Goal: Answer question/provide support: Share knowledge or assist other users

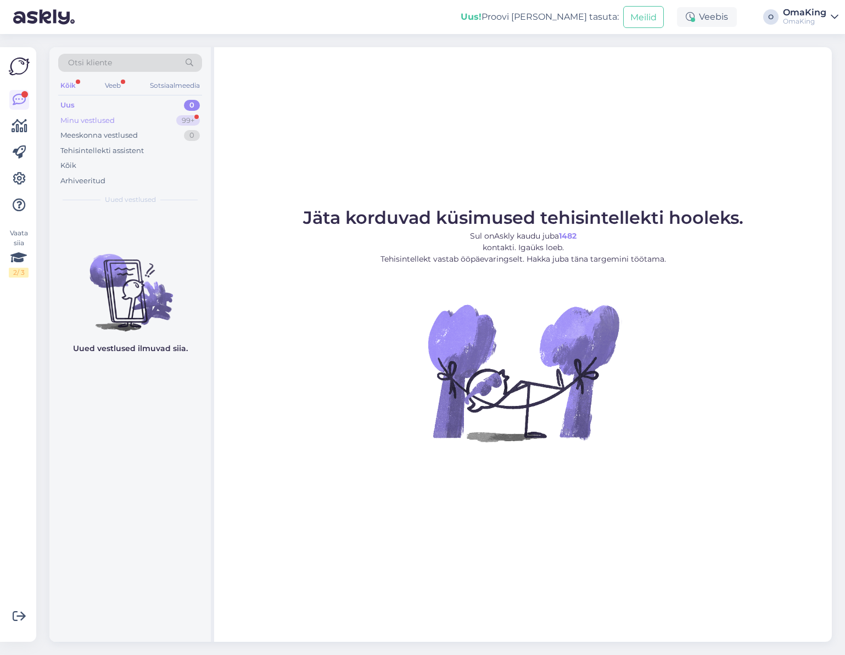
click at [95, 116] on font "Minu vestlused" at bounding box center [87, 120] width 54 height 9
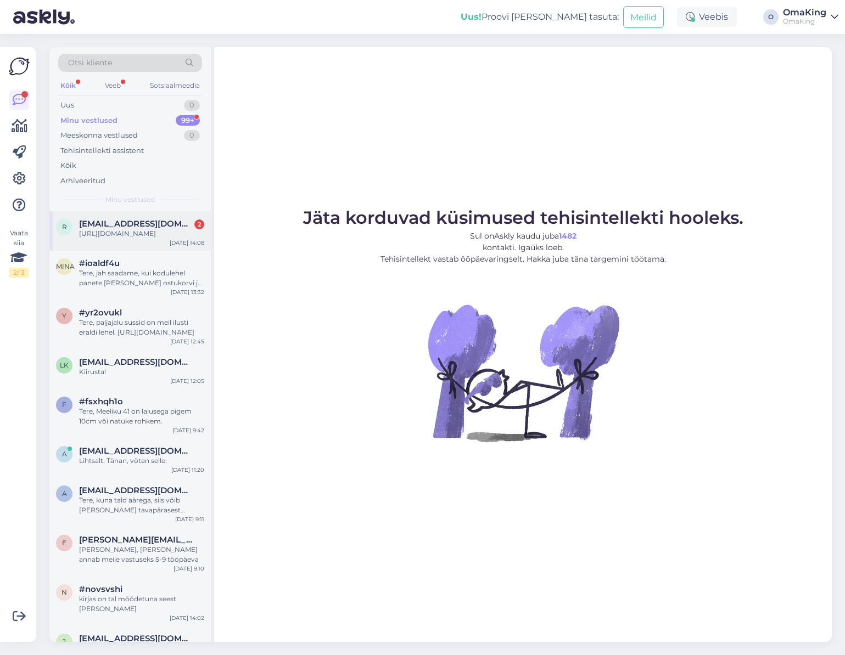
click at [137, 220] on font "[EMAIL_ADDRESS][DOMAIN_NAME]" at bounding box center [154, 223] width 151 height 10
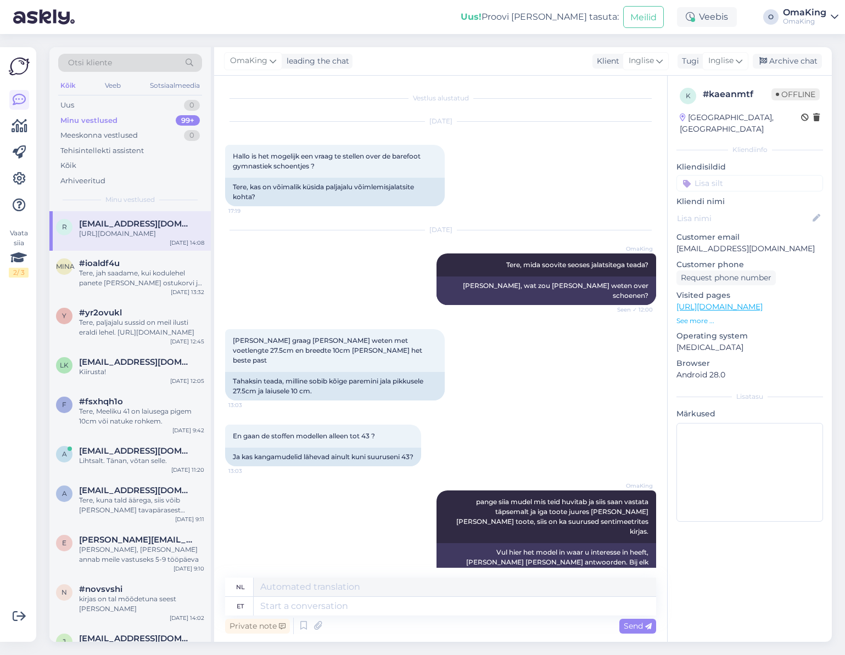
scroll to position [158, 0]
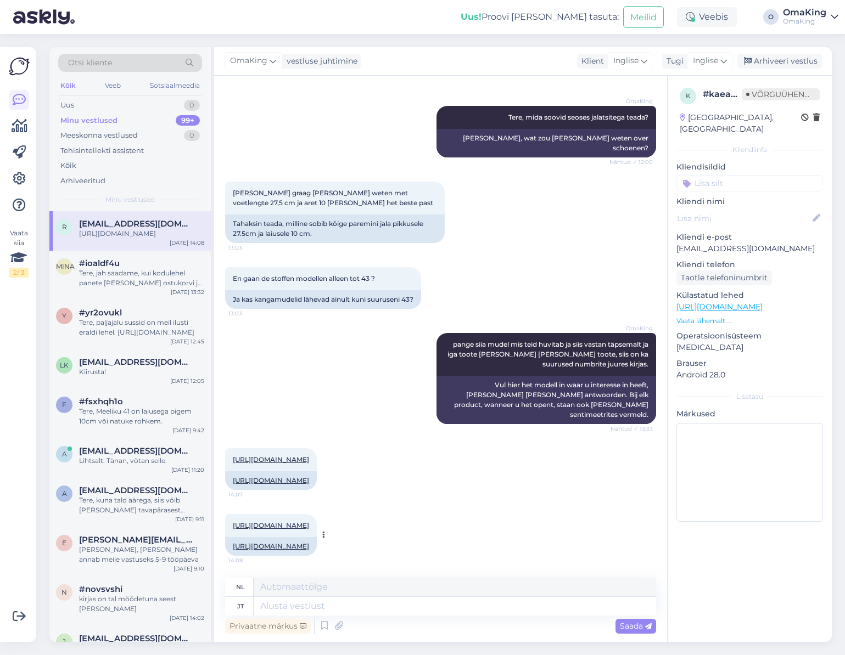
click at [270, 541] on div "[URL][DOMAIN_NAME]" at bounding box center [271, 546] width 92 height 19
click at [279, 542] on font "[URL][DOMAIN_NAME]" at bounding box center [271, 546] width 76 height 8
click at [273, 608] on textarea at bounding box center [455, 606] width 402 height 19
type textarea "Need"
type textarea "Deze"
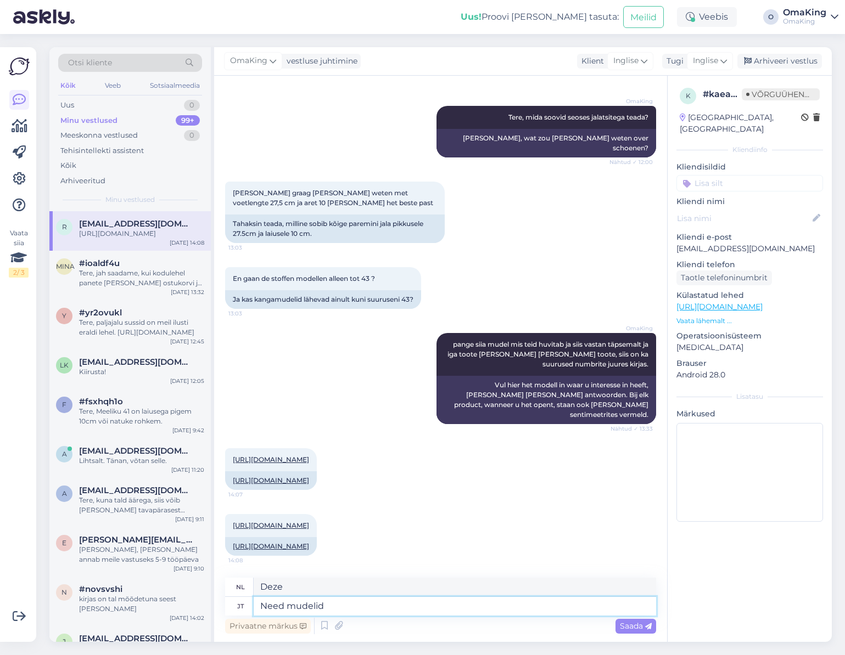
type textarea "Need mudelid"
type textarea "Deze modellen"
type textarea "Need mudelid on a"
type textarea "Deze modellen zijn"
type textarea "Need mudelid on ainult s"
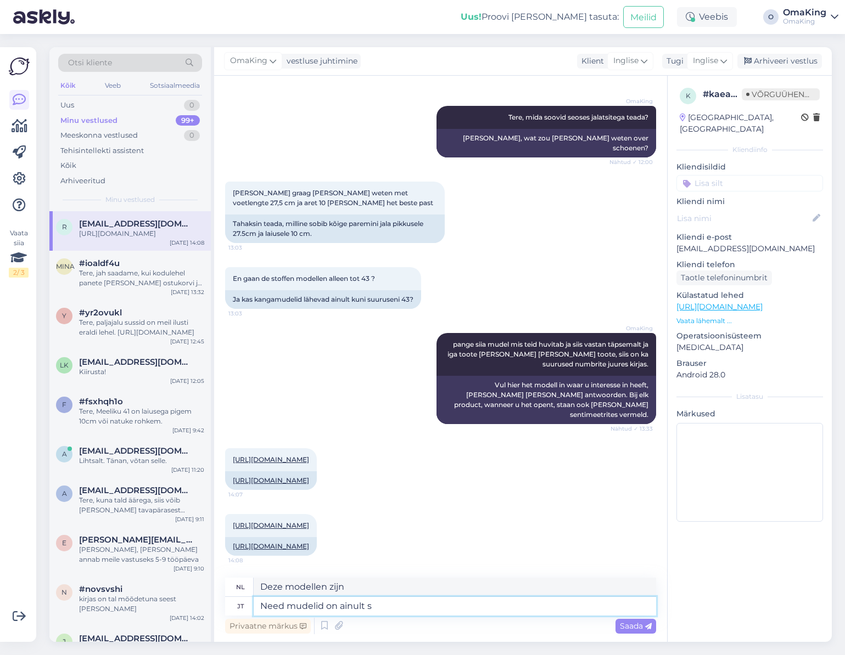
type textarea "Deze modellen zijn alleen"
type textarea "Need mudelid on ainult suuruseni"
type textarea "Deze modellen zijn alleen op maat"
type textarea "Need mudelid on ainult suuruseni 43,"
type textarea "Deze modellen zijn alleen verkrijgbaar tot en met maat 43."
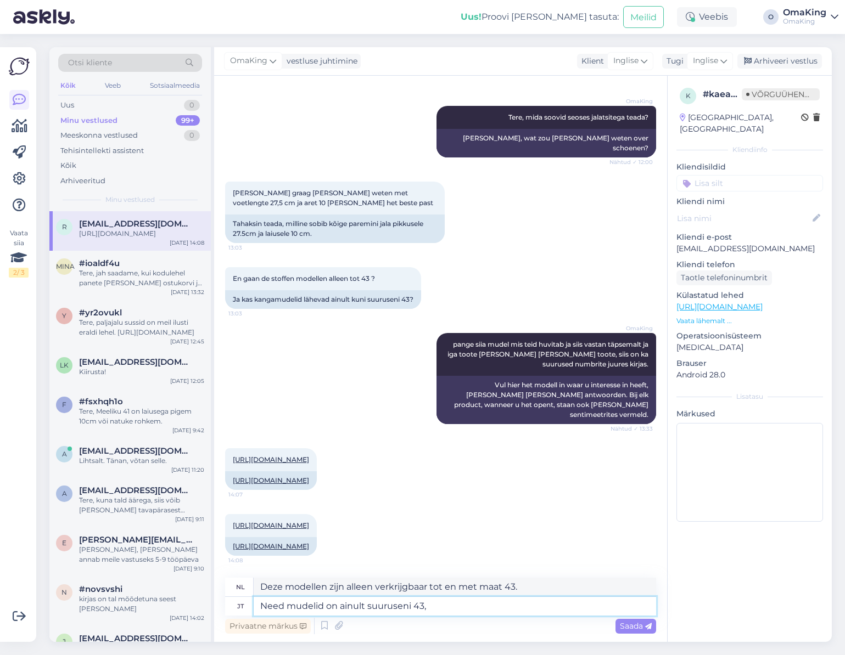
type textarea "Need mudelid on ainult suuruseni 43, k"
type textarea "Deze modellen zijn alleen verkrijgbaar tot maat 43,"
type textarea "Need mudelid on ainult suuruseni 43, kuid se"
type textarea "Deze modellen zijn alleen verkrijgbaar tot maat 43, maar"
type textarea "Need mudelid on ainult suuruseni 43, kuid see"
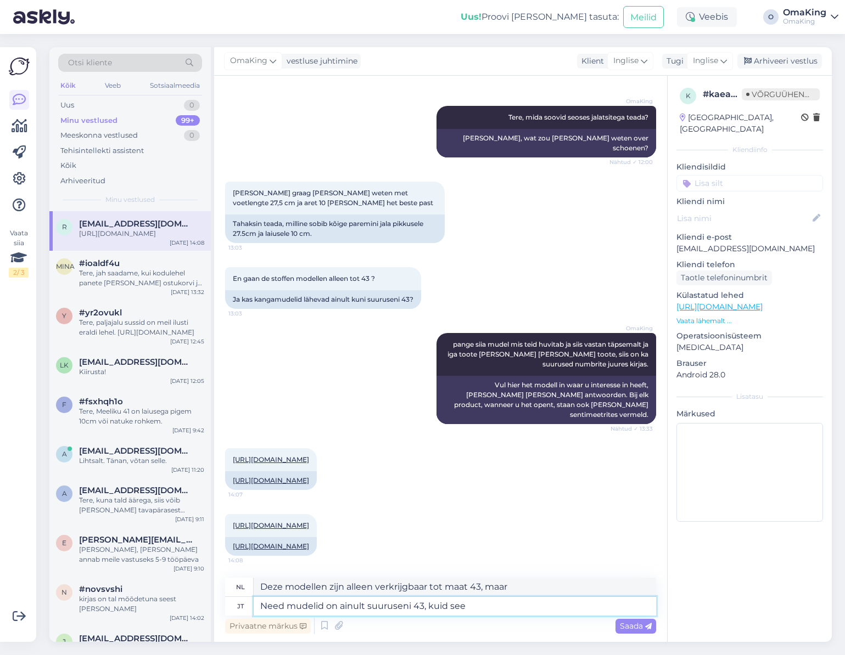
type textarea "Deze modellen zijn alleen verkrijgbaar tot maat 43, maar deze"
type textarea "Need mudelid on ainult suuruseni 43, kuid see suurus"
type textarea "Deze modellen zijn alleen verkrijgbaar tot maat 43, maar deze maat"
type textarea "Need mudelid on ainult suuruseni 43, kuid see suurus peaks i"
type textarea "Deze modellen zijn alleen verkrijgbaar tot maat 43, maar deze maat zou moeten"
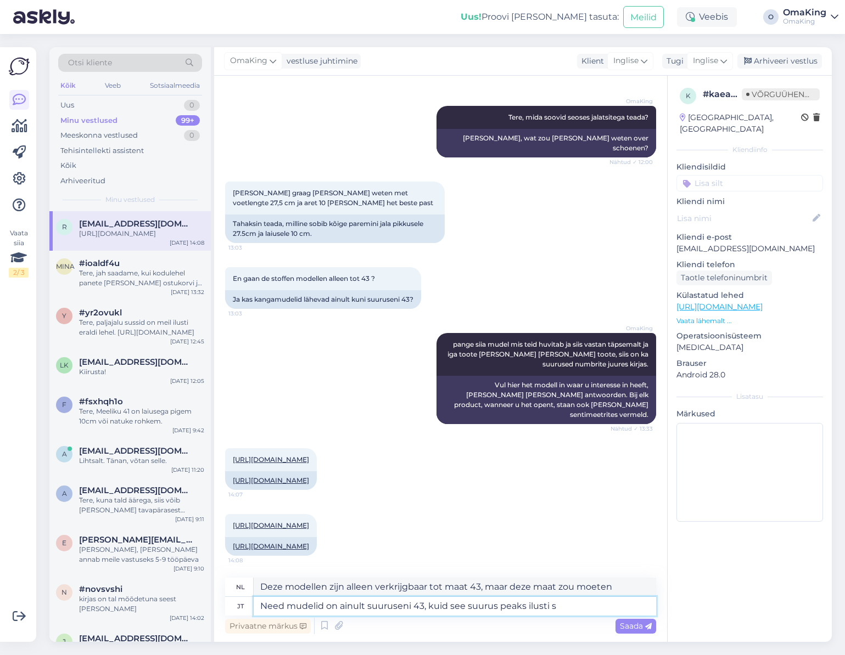
type textarea "Need mudelid on ainult suuruseni 43, kuid see suurus peaks ilusti so"
type textarea "Deze modellen zijn alleen verkrijgbaar tot en met maat 43, maar deze maat zou g…"
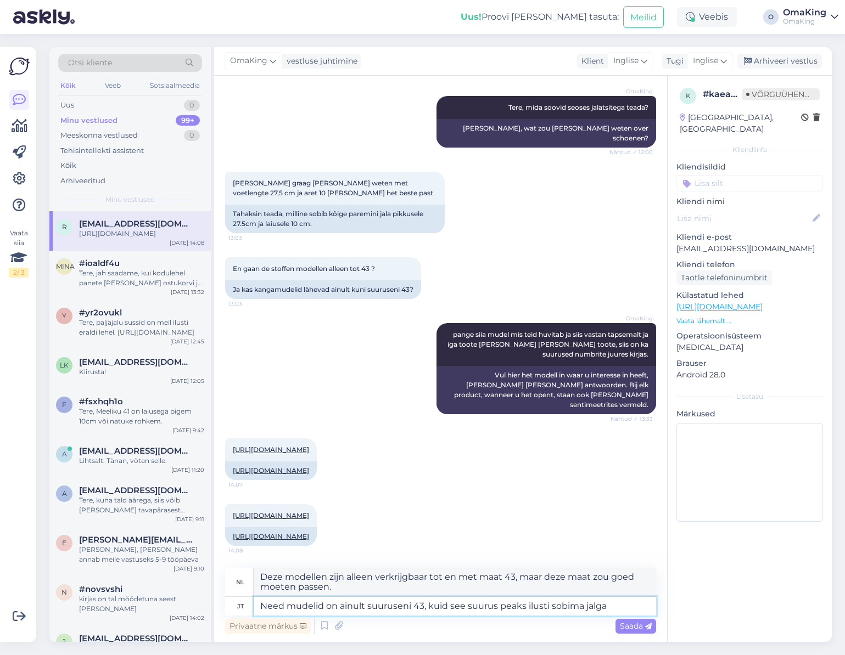
type textarea "Need mudelid on ainult suuruseni 43, kuid see suurus peaks ilusti sobima jalga"
type textarea "Deze modellen zijn alleen verkrijgbaar tot en met maat 43, maar deze maat zal p…"
type textarea "Need mudelid on ainult suuruseni 43, kuid see suurus peaks ilusti sobima jalga …"
type textarea "Deze modellen zijn alleen verkrijgbaar tot maat 43, maar deze maat zou goed om …"
type textarea "Need mudelid on ainult suuruseni 43, kuid see suurus peaks ilusti sobima jalga …"
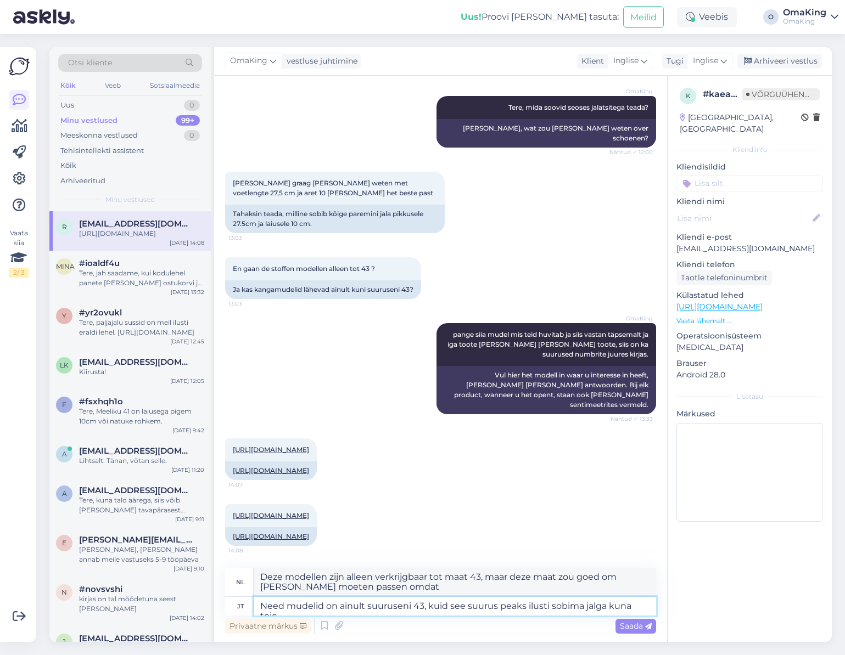
type textarea "Deze modellen zijn alleen verkrijgbaar tot maat 43, maar deze maat zou goed om …"
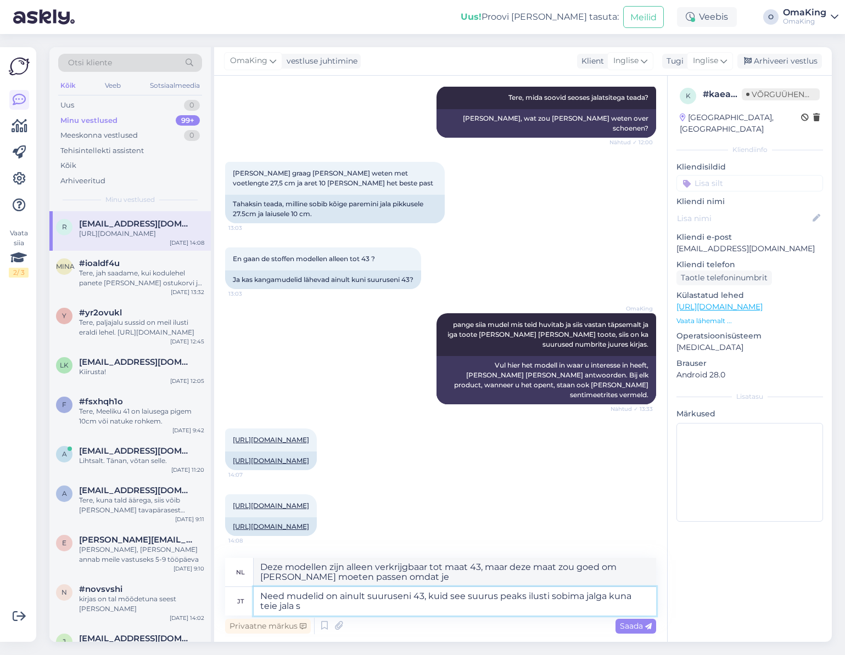
type textarea "Need mudelid on ainult suuruseni 43, kuid see suurus peaks ilusti sobima jalga …"
type textarea "Deze modellen zijn alleen verkrijgbaar tot maat 43, maar deze maat zou mooi om …"
type textarea "Need mudelid on ainult suuruseni 43, kuid see suurus peaks ilusti sobima jalga …"
type textarea "Deze modellen zijn alleen verkrijgbaar tot maat 43, maar deze maat zou perfect …"
type textarea "Need mudelid on ainult suuruseni 43, kuid see suurus peaks ilusti sobima jalga …"
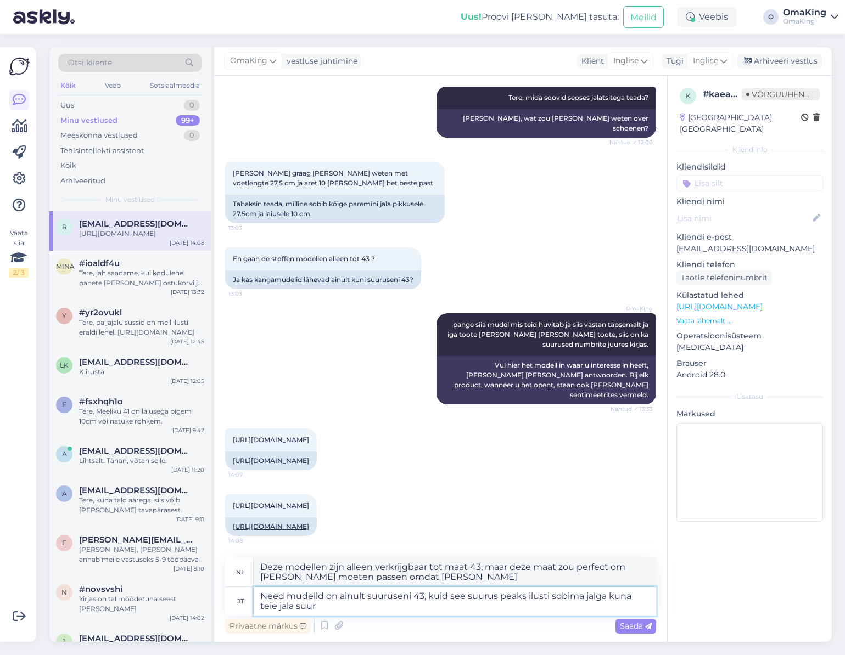
type textarea "Deze modellen zijn alleen verkrijgbaar tot en met maat 43, maar deze maat zou v…"
type textarea "Need mudelid on ainult suuruseni 43, kuid see suurus peaks ilusti sobima jalga …"
type textarea "Deze modellen zijn alleen verkrijgbaar tot maat 43, maar deze maat zou perfect …"
type textarea "Need mudelid on ainult suuruseni 43, kuid see suurus peaks ilusti sobima jalga …"
type textarea "Deze modellen zijn alleen verkrijgbaar tot maat 43, maar deze maat zou perfect …"
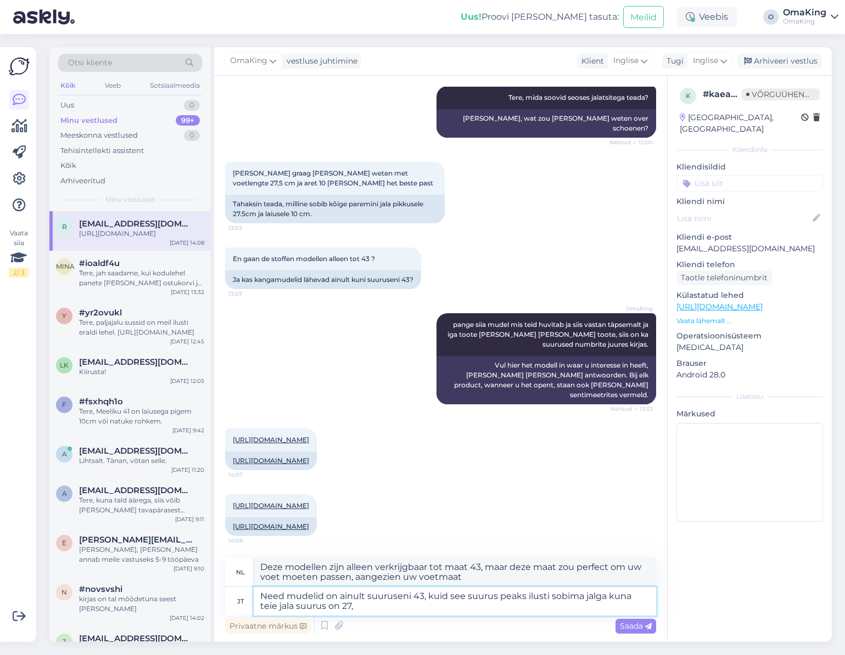
type textarea "Need mudelid on ainult suuruseni 43, kuid see suurus peaks ilusti sobima jalga …"
type textarea "Deze modellen zijn alleen verkrijgbaar tot en met maat 43, maar deze maat zou g…"
type textarea "Need mudelid on ainult suuruseni 43, kuid see suurus peaks ilusti sobima jalga …"
type textarea "Deze modellen zijn alleen verkrijgbaar tot maat 43, maar deze maat zou goed om …"
type textarea "Need mudelid on ainult suuruseni 43, kuid see suurus peaks ilusti sobima jalga …"
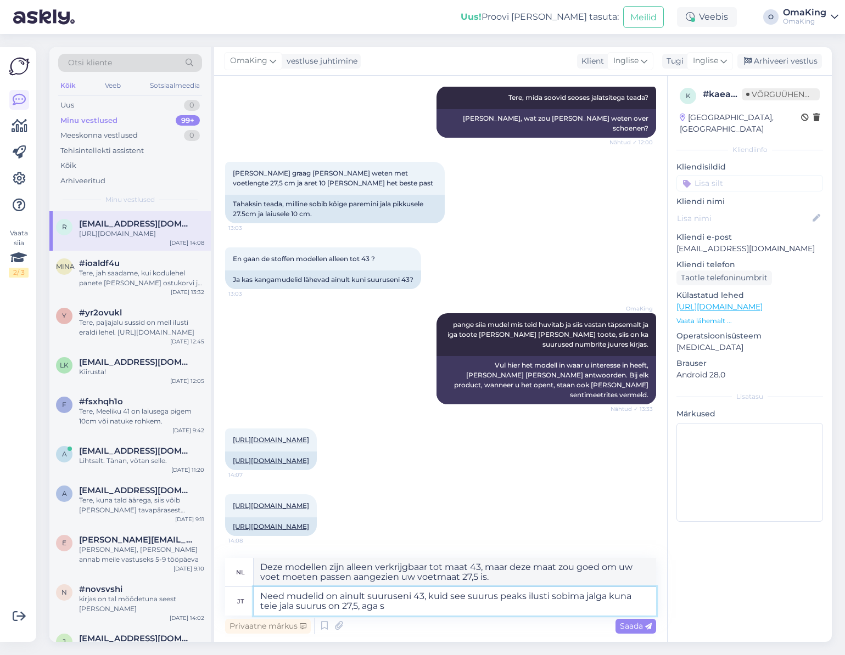
type textarea "Deze modellen zijn alleen verkrijgbaar tot maat 43, maar deze maat zou goed om …"
type textarea "Need mudelid on ainult suuruseni 43, kuid see suurus peaks ilusti sobima jalga …"
type textarea "Deze modellen zijn alleen verkrijgbaar tot maat 43, maar deze maat zou goed om …"
type textarea "Need mudelid on ainult suuruseni 43, kuid see suurus peaks ilusti sobima jalga …"
type textarea "Deze modellen zijn alleen verkrijgbaar tot maat 43, maar deze maat zou goed om …"
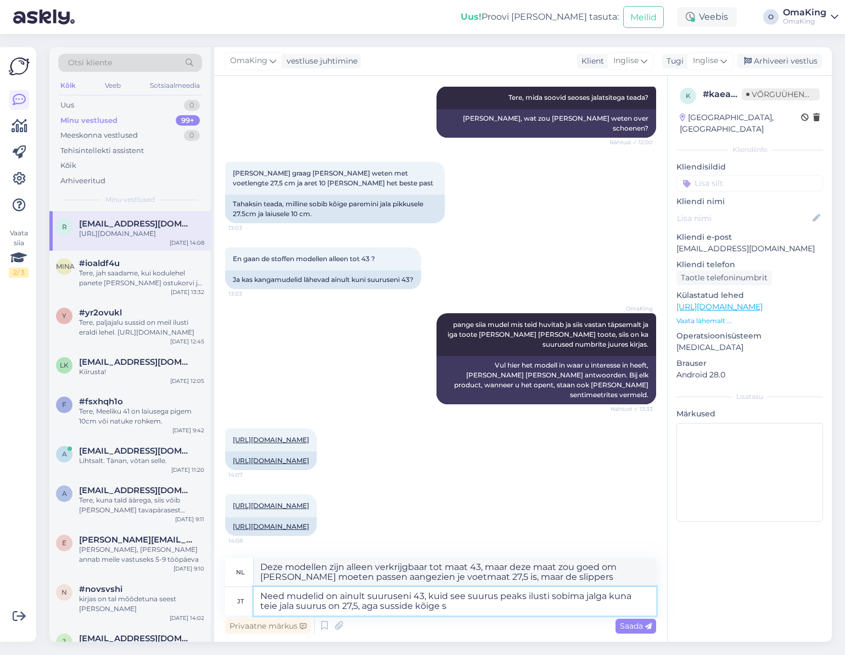
type textarea "Need mudelid on ainult suuruseni 43, kuid see suurus peaks ilusti sobima jalga …"
type textarea "Deze modellen zijn alleen verkrijgbaar tot maat 43, maar deze maat zou goed om …"
type textarea "Need mudelid on ainult suuruseni 43, kuid see suurus peaks ilusti sobima jalga …"
type textarea "Deze modellen zijn alleen verkrijgbaar tot en met maat 43, maar deze maat zou g…"
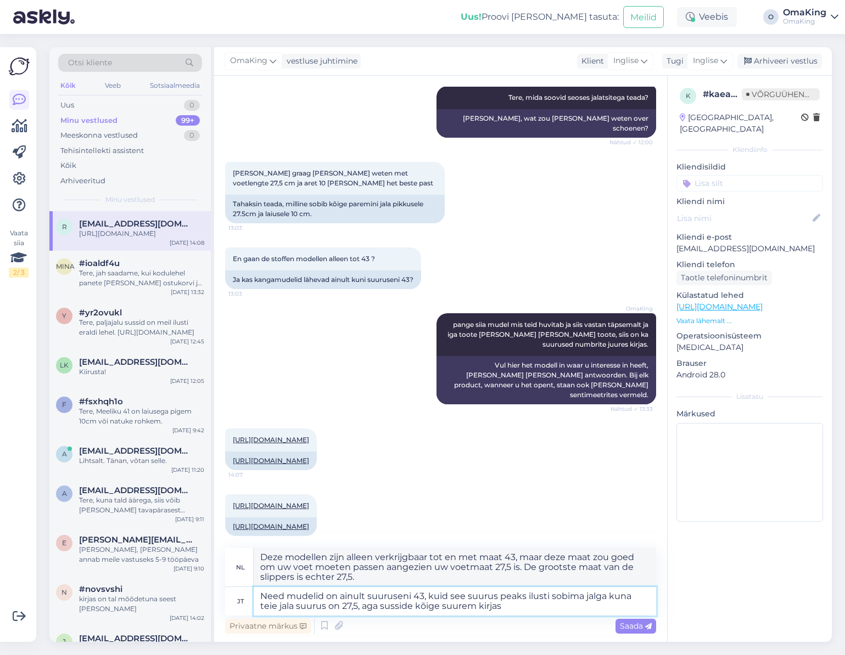
type textarea "Need mudelid on ainult suuruseni 43, kuid see suurus peaks ilusti sobima jalga …"
type textarea "Deze modellen zijn alleen verkrijgbaar tot maat 43, maar deze maat zou goed om …"
type textarea "Need mudelid on ainult suuruseni 43, kuid see suurus peaks ilusti sobima jalga …"
type textarea "Deze modellen zijn alleen verkrijgbaar tot en met maat 43, maar deze maat zou g…"
type textarea "Need mudelid on ainult suuruseni 43, kuid see suurus peaks ilusti sobima jalga …"
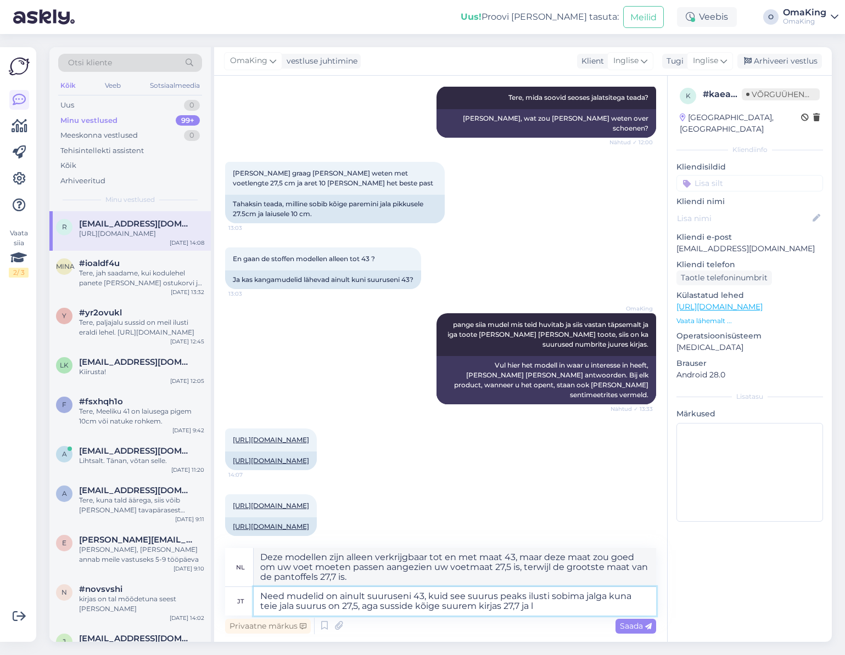
type textarea "Deze modellen zijn alleen verkrijgbaar tot maat 43, maar deze maat zou goed om …"
type textarea "Need mudelid on ainult suuruseni 43, kuid see suurus peaks ilusti sobima jalga …"
type textarea "Deze modellen zijn alleen verkrijgbaar tot en met maat 43, maar deze maat zou g…"
type textarea "Need mudelid on ainult suuruseni 43, kuid see suurus peaks ilusti sobima jalga …"
type textarea "Deze modellen zijn alleen verkrijgbaar tot maat 43, maar deze maat zou goed om …"
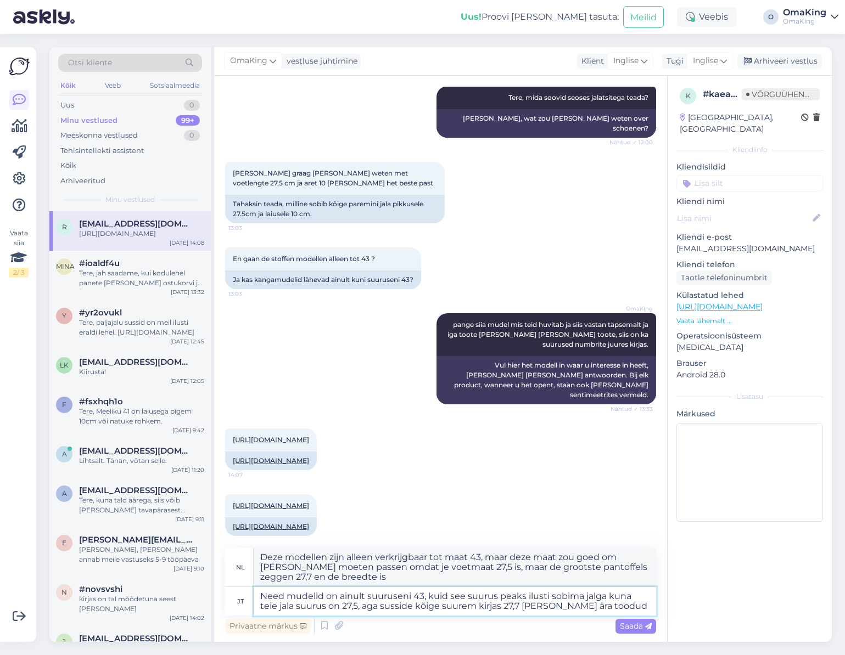
type textarea "Need mudelid on ainult suuruseni 43, kuid see suurus peaks ilusti sobima jalga …"
type textarea "Deze modellen zijn alleen verkrijgbaar tot en met maat 43, maar deze maat zou g…"
type textarea "Need mudelid on ainult suuruseni 43, kuid see suurus peaks ilusti sobima jalga …"
type textarea "Deze modellen zijn alleen verkrijgbaar tot en met maat 43, maar deze maat zou g…"
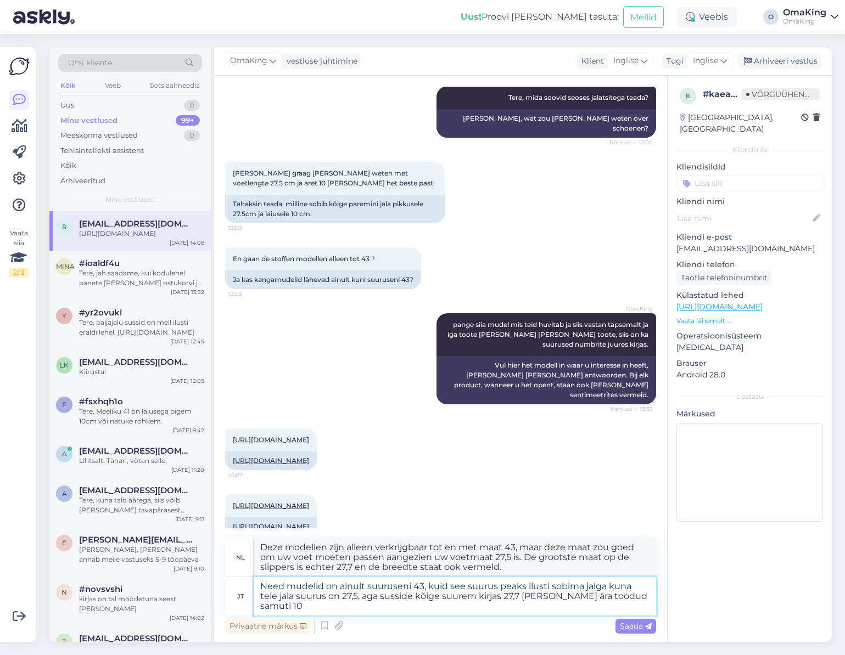
type textarea "Need mudelid on ainult suuruseni 43, kuid see suurus peaks ilusti sobima jalga …"
type textarea "Deze modellen zijn alleen verkrijgbaar tot en met maat 43, maar deze maat zou g…"
type textarea "Need mudelid on ainult suuruseni 43, kuid see suurus peaks ilusti sobima jalga …"
type textarea "Deze modellen zijn alleen verkrijgbaar tot en met maat 43, maar deze maat zou g…"
type textarea "Need mudelid on ainult suuruseni 43, kuid see suurus peaks ilusti sobima jalga …"
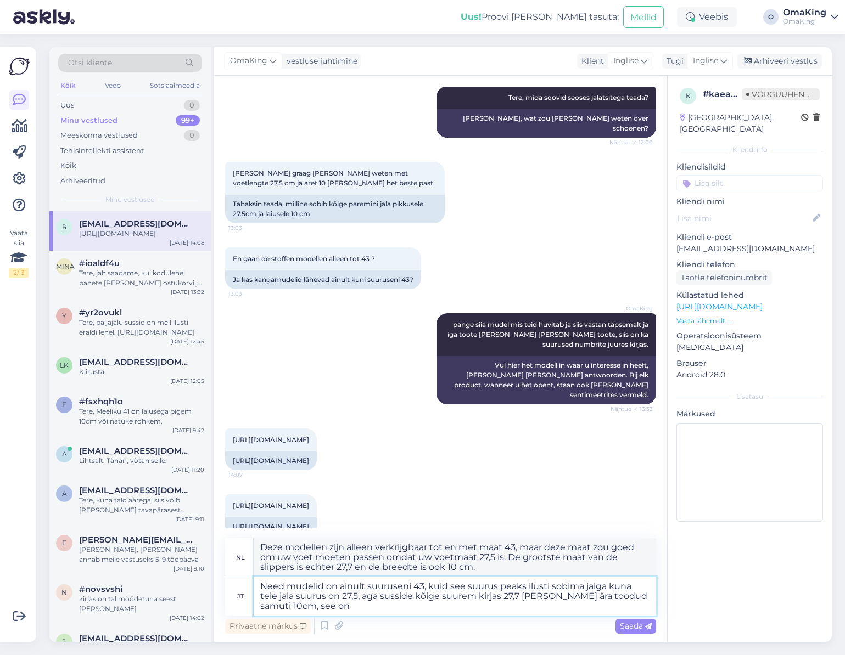
type textarea "Deze modellen zijn alleen verkrijgbaar tot en met maat 43, maar deze maat zou g…"
type textarea "Need mudelid on ainult suuruseni 43, kuid see suurus peaks ilusti sobima jalga …"
type textarea "Deze modellen zijn alleen verkrijgbaar tot maat 43, maar deze maat zou goed om …"
type textarea "Need mudelid on ainult suuruseni 43, kuid see suurus peaks ilusti sobima jalga …"
type textarea "Deze modellen zijn alleen verkrijgbaar tot en met maat 43, maar deze maat zou g…"
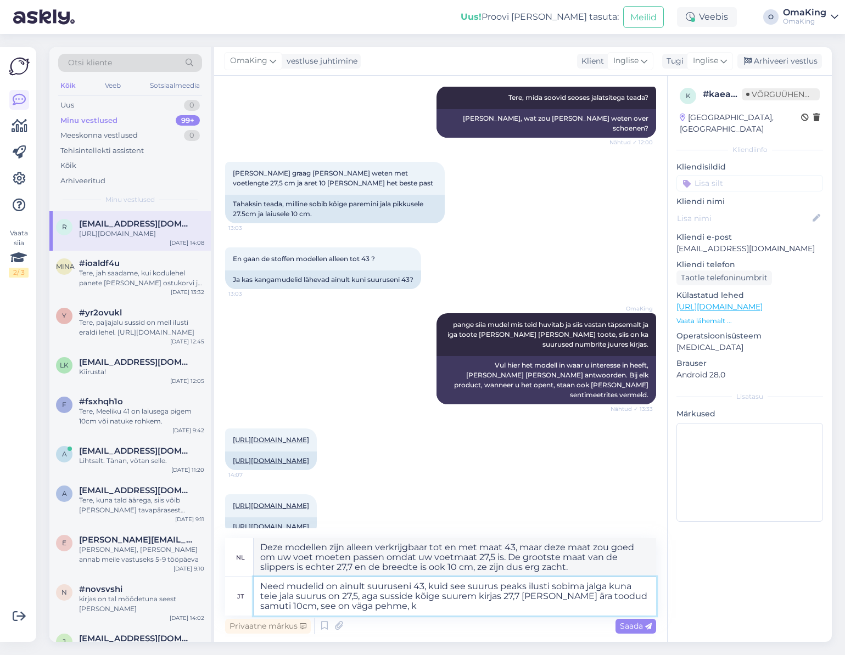
type textarea "Need mudelid on ainult suuruseni 43, kuid see suurus peaks ilusti sobima jalga …"
type textarea "Deze modellen zijn alleen verkrijgbaar tot maat 43, maar deze maat zou goed om …"
type textarea "Need mudelid on ainult suuruseni 43, kuid see suurus peaks ilusti sobima jalga …"
type textarea "Deze modellen zijn alleen verkrijgbaar tot en met maat 43, maar deze maat zou g…"
type textarea "Need mudelid on ainult suuruseni 43, kuid see suurus peaks ilusti sobima jalga …"
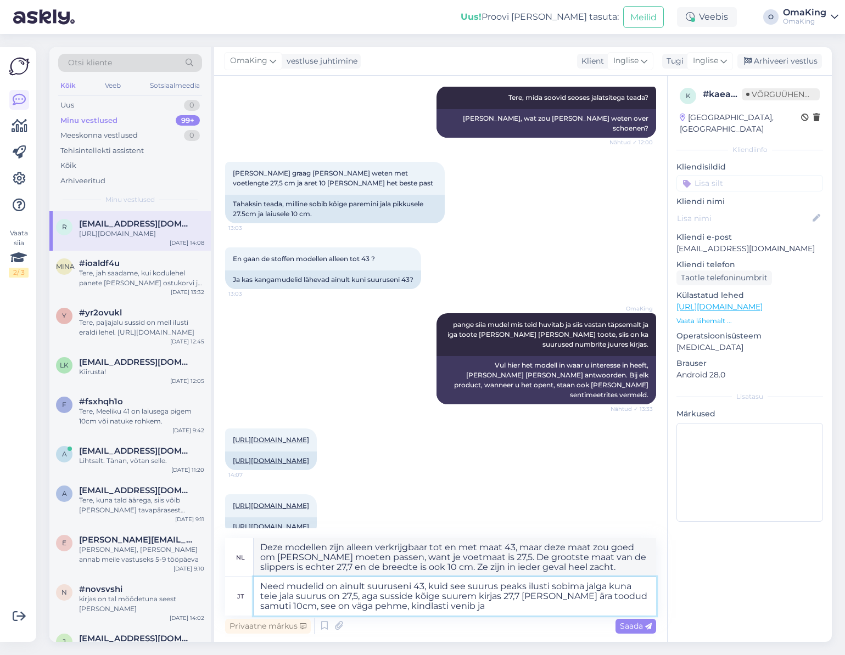
type textarea "Deze modellen zijn alleen verkrijgbaar tot en met maat 43, maar deze maat zou g…"
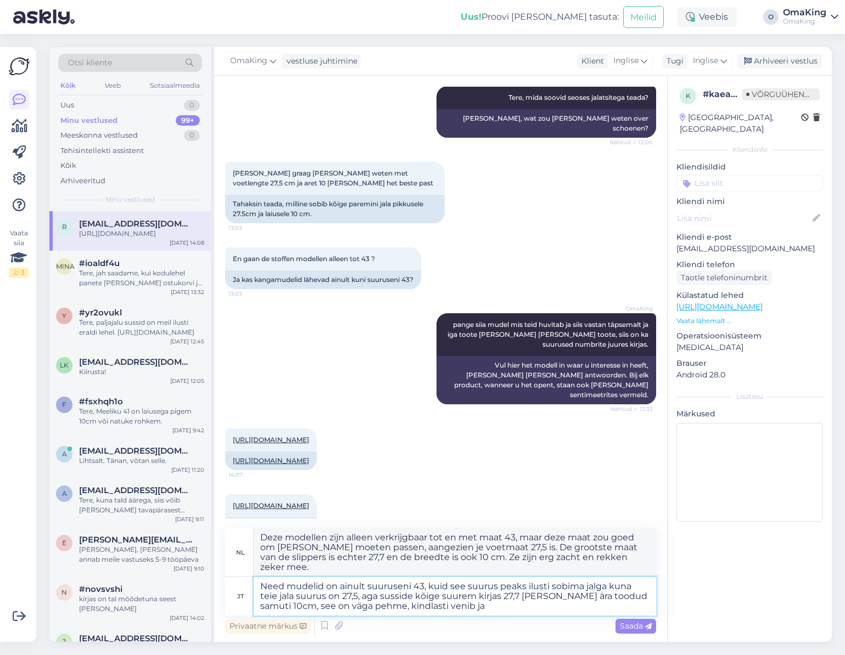
type textarea "Need mudelid on ainult suuruseni 43, kuid see suurus peaks ilusti sobima jalga …"
type textarea "Deze modellen zijn alleen verkrijgbaar tot en met maat 43, maar deze maat zou g…"
type textarea "Need mudelid on ainult suuruseni 43, kuid see suurus peaks ilusti sobima jalga …"
type textarea "Deze modellen zijn alleen verkrijgbaar tot en met maat 43, maar deze maat zou g…"
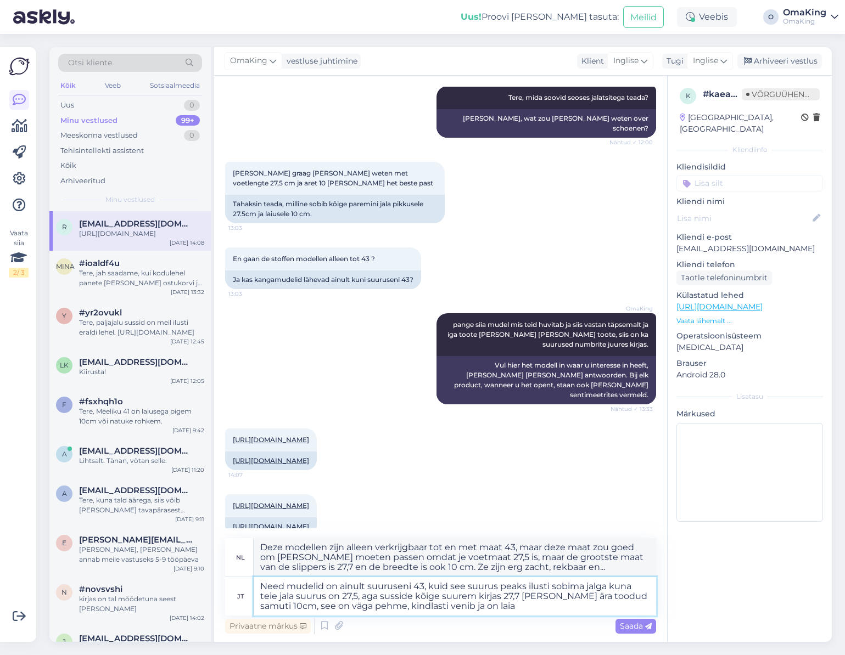
type textarea "Need mudelid on ainult suuruseni 43, kuid see suurus peaks ilusti sobima jalga …"
type textarea "Deze modellen zijn alleen verkrijgbaar tot en met maat 43, maar deze maat zou g…"
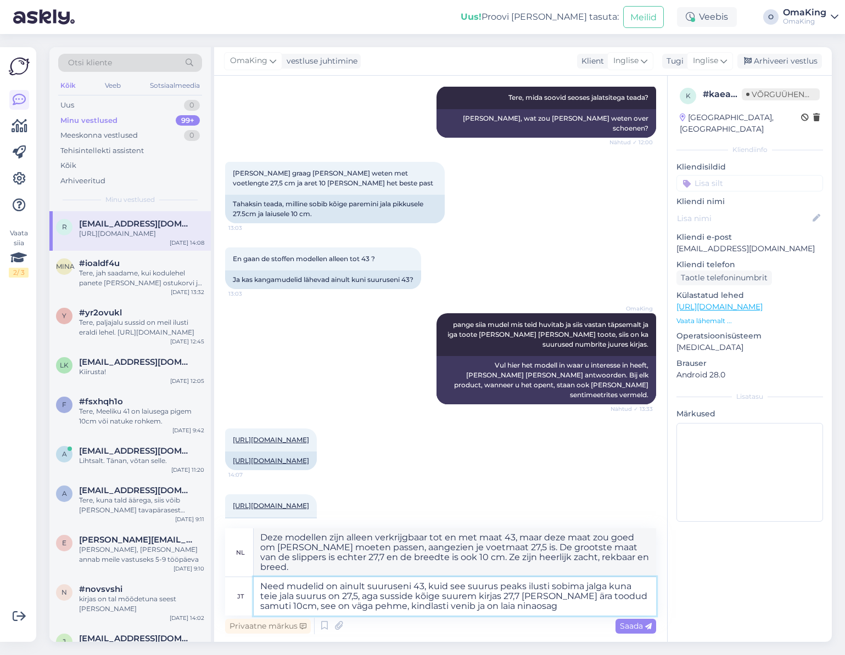
type textarea "Need mudelid on ainult suuruseni 43, kuid see suurus peaks ilusti sobima jalga …"
type textarea "Deze modellen zijn alleen verkrijgbaar tot en met maat 43, maar deze maat zou g…"
type textarea "Need mudelid on ainult suuruseni 43, kuid see suurus peaks ilusti sobima jalga …"
click at [629, 627] on font "Saada" at bounding box center [631, 626] width 23 height 10
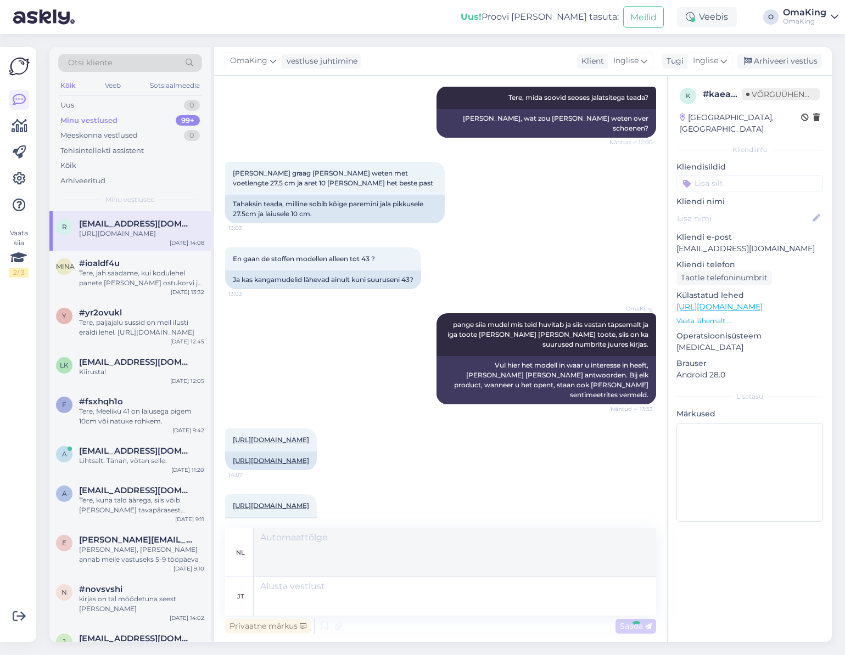
scroll to position [293, 0]
